Goal: Information Seeking & Learning: Learn about a topic

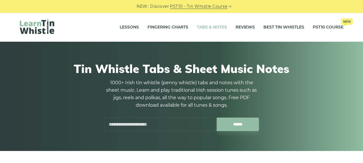
click at [123, 126] on input "text" at bounding box center [160, 123] width 112 height 13
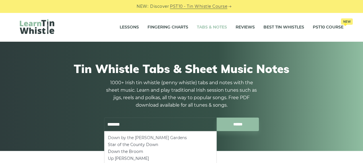
click at [124, 135] on li "Down by the [PERSON_NAME] Gardens" at bounding box center [160, 137] width 105 height 7
type input "**********"
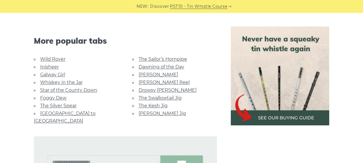
scroll to position [344, 0]
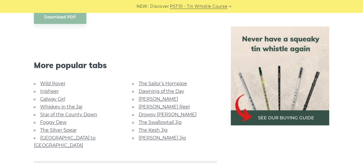
drag, startPoint x: 85, startPoint y: 103, endPoint x: 64, endPoint y: 98, distance: 21.0
drag, startPoint x: 64, startPoint y: 98, endPoint x: 50, endPoint y: 90, distance: 16.3
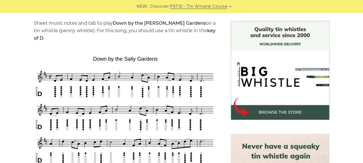
scroll to position [172, 0]
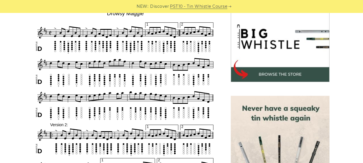
scroll to position [172, 0]
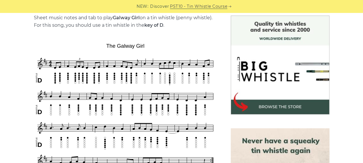
scroll to position [143, 0]
